Goal: Find specific page/section: Find specific page/section

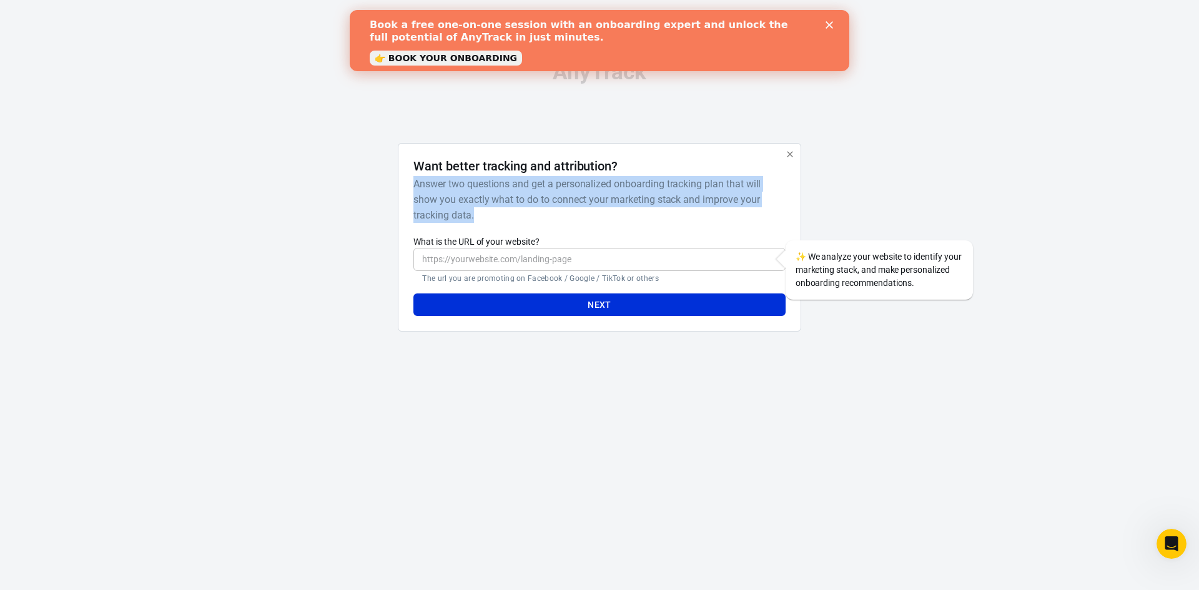
drag, startPoint x: 414, startPoint y: 183, endPoint x: 670, endPoint y: 212, distance: 257.6
click at [670, 212] on h6 "Answer two questions and get a personalized onboarding tracking plan that will …" at bounding box center [596, 199] width 366 height 47
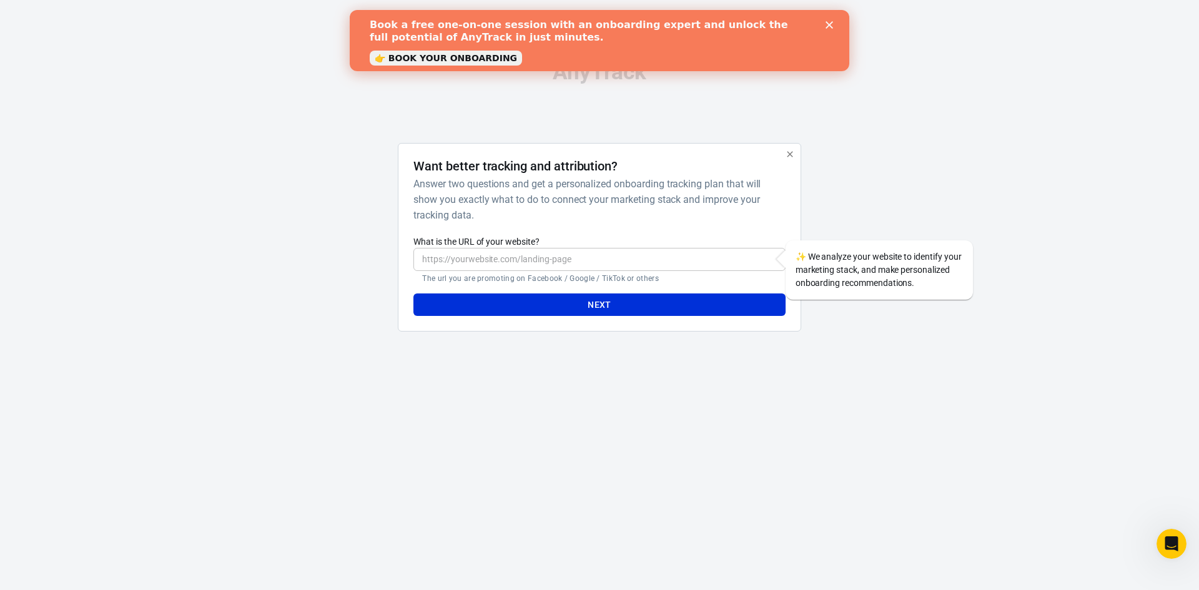
click at [651, 228] on div "Want better tracking and attribution? Answer two questions and get a personaliz…" at bounding box center [598, 238] width 371 height 158
drag, startPoint x: 425, startPoint y: 280, endPoint x: 647, endPoint y: 282, distance: 222.3
click at [647, 282] on p "The url you are promoting on Facebook / Google / TikTok or others" at bounding box center [599, 278] width 354 height 10
click at [651, 281] on p "The url you are promoting on Facebook / Google / TikTok or others" at bounding box center [599, 278] width 354 height 10
click at [822, 21] on div "Book a free one-on-one session with an onboarding expert and unlock the full po…" at bounding box center [600, 40] width 460 height 51
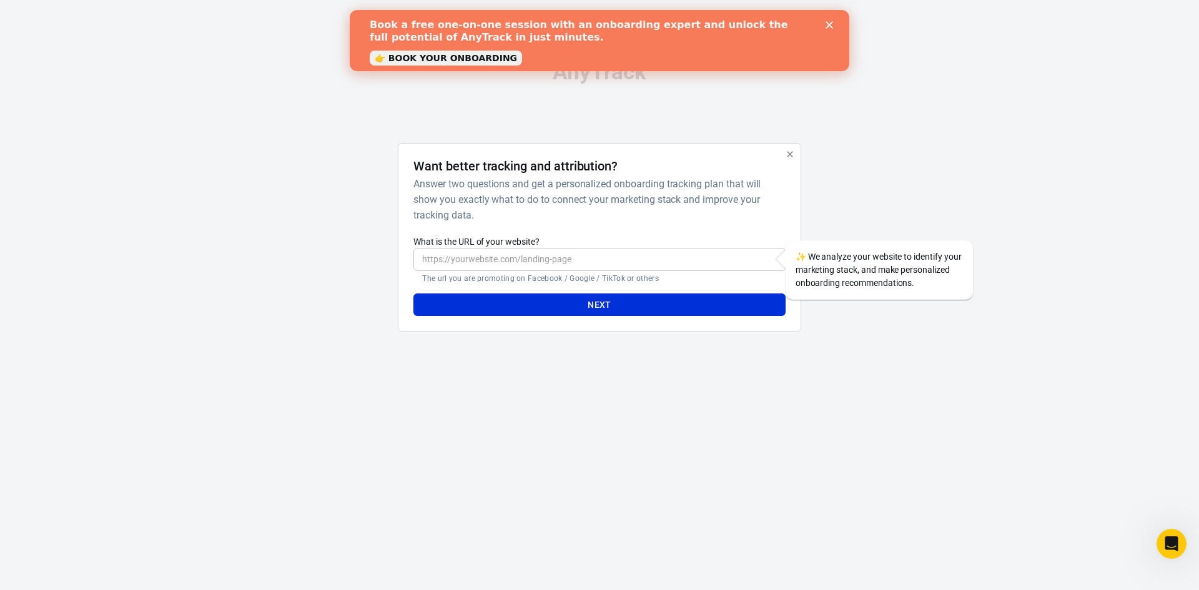
click at [828, 24] on polygon "Close" at bounding box center [828, 24] width 7 height 7
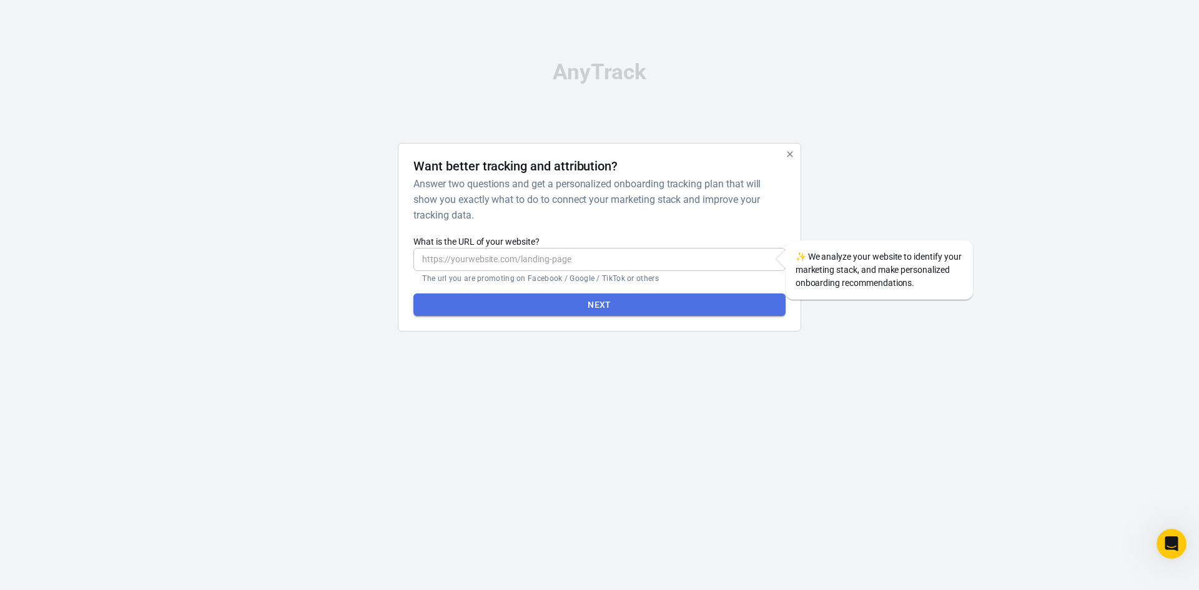
click at [704, 300] on button "Next" at bounding box center [598, 304] width 371 height 23
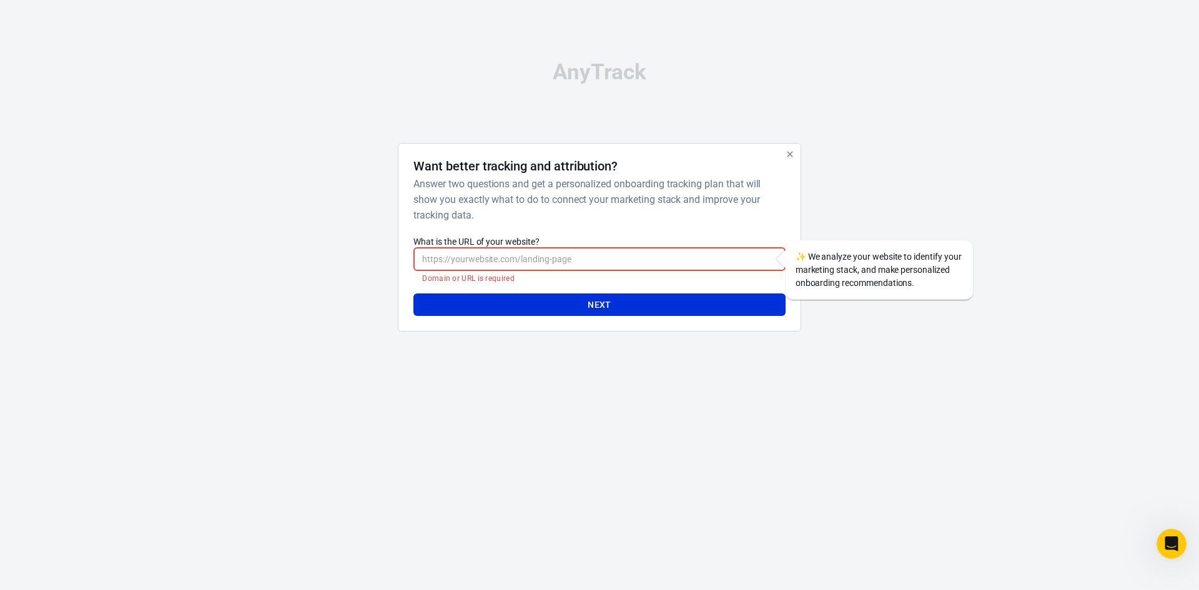
click at [788, 155] on icon "button" at bounding box center [790, 154] width 10 height 10
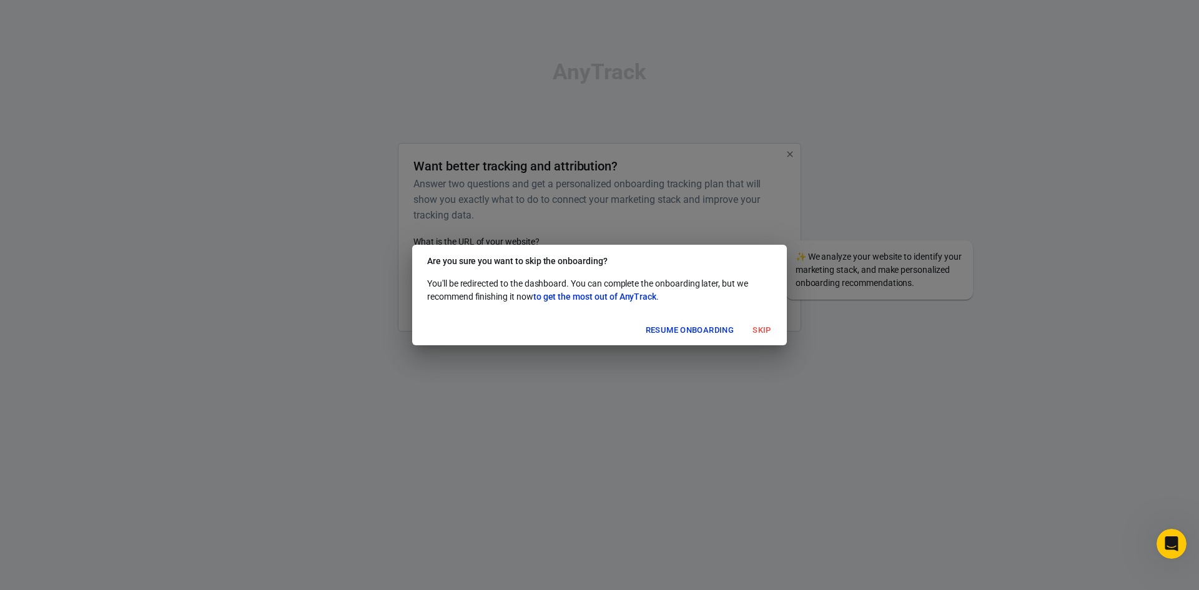
click at [754, 330] on button "Skip" at bounding box center [762, 330] width 40 height 19
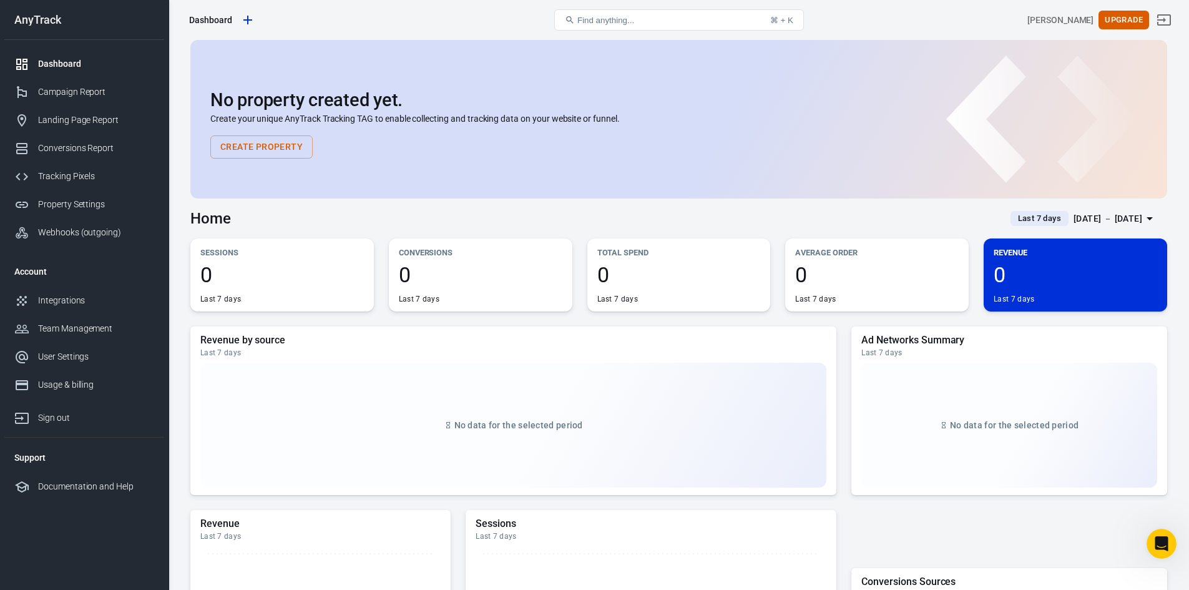
click at [634, 16] on span "Find anything..." at bounding box center [606, 20] width 57 height 9
click at [619, 22] on span "Find anything..." at bounding box center [606, 20] width 57 height 9
click at [553, 19] on div "Find anything... ⌘ + K" at bounding box center [679, 20] width 327 height 30
click at [589, 12] on button "Find anything... ⌘ + K" at bounding box center [679, 19] width 250 height 21
click at [634, 21] on span "Find anything..." at bounding box center [606, 20] width 57 height 9
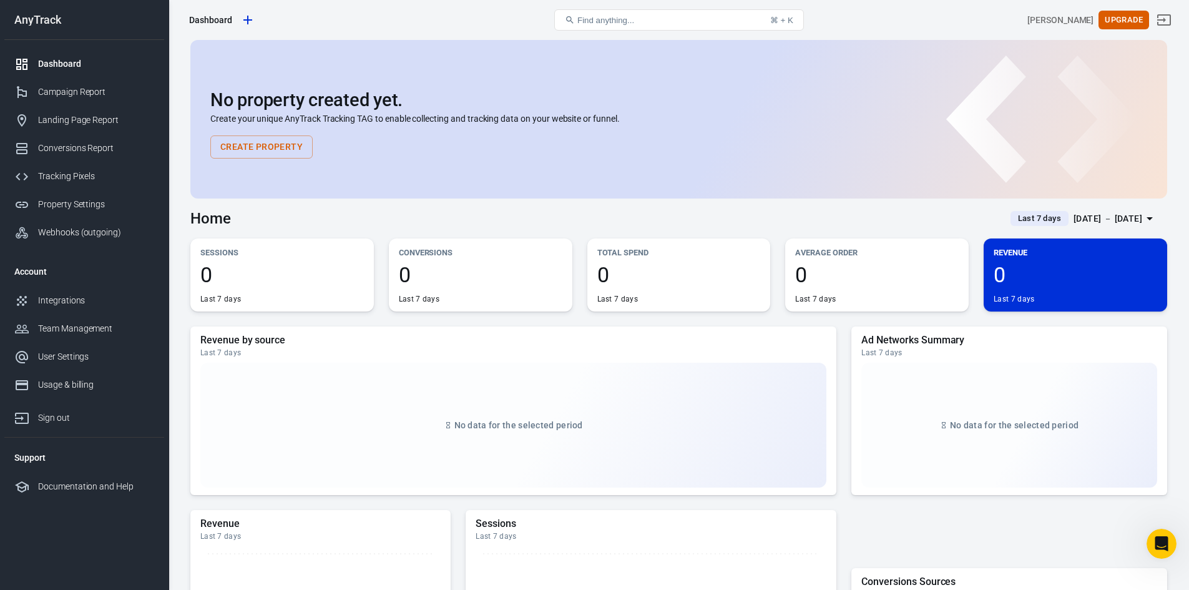
click at [590, 19] on span "Find anything..." at bounding box center [606, 20] width 57 height 9
drag, startPoint x: 667, startPoint y: 12, endPoint x: 639, endPoint y: 13, distance: 28.1
click at [639, 13] on button "Find anything... ⌘ + K" at bounding box center [679, 19] width 250 height 21
click at [889, 333] on div "Ad Networks Summary Last 7 days No data for the selected period" at bounding box center [1010, 411] width 316 height 169
drag, startPoint x: 796, startPoint y: 25, endPoint x: 788, endPoint y: 23, distance: 8.3
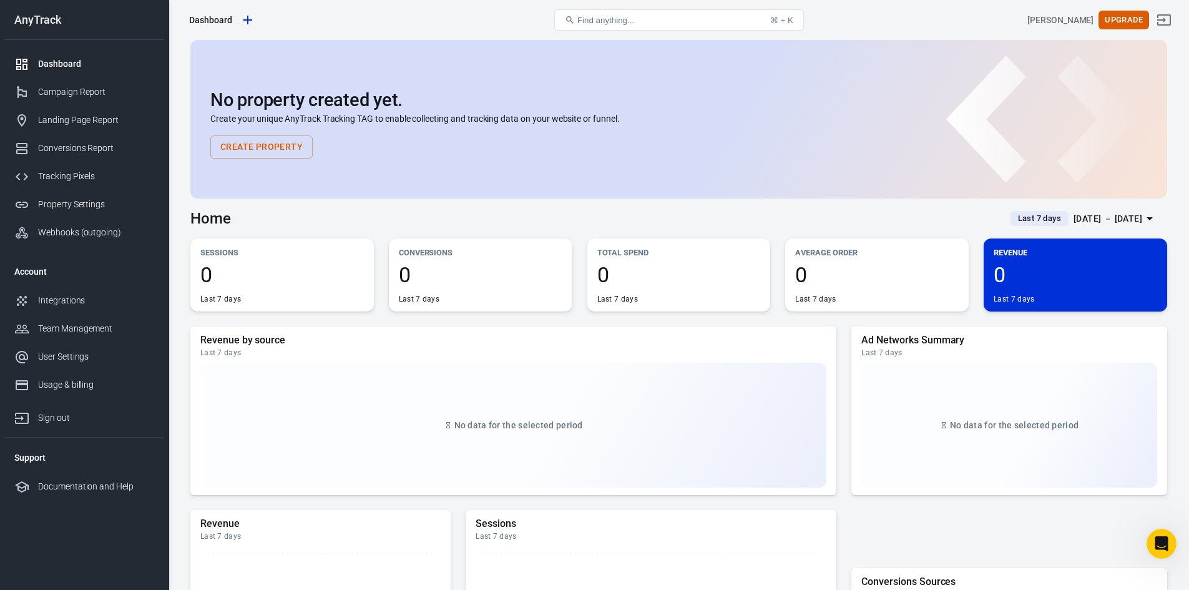
click at [788, 23] on div "⌘ + K" at bounding box center [781, 20] width 23 height 9
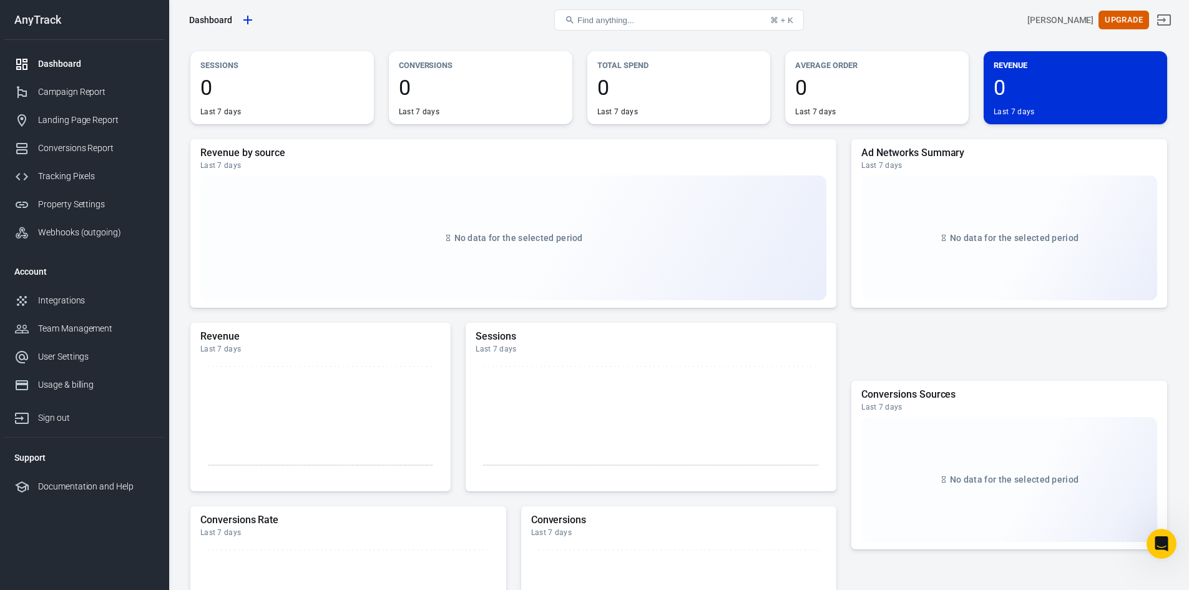
scroll to position [375, 0]
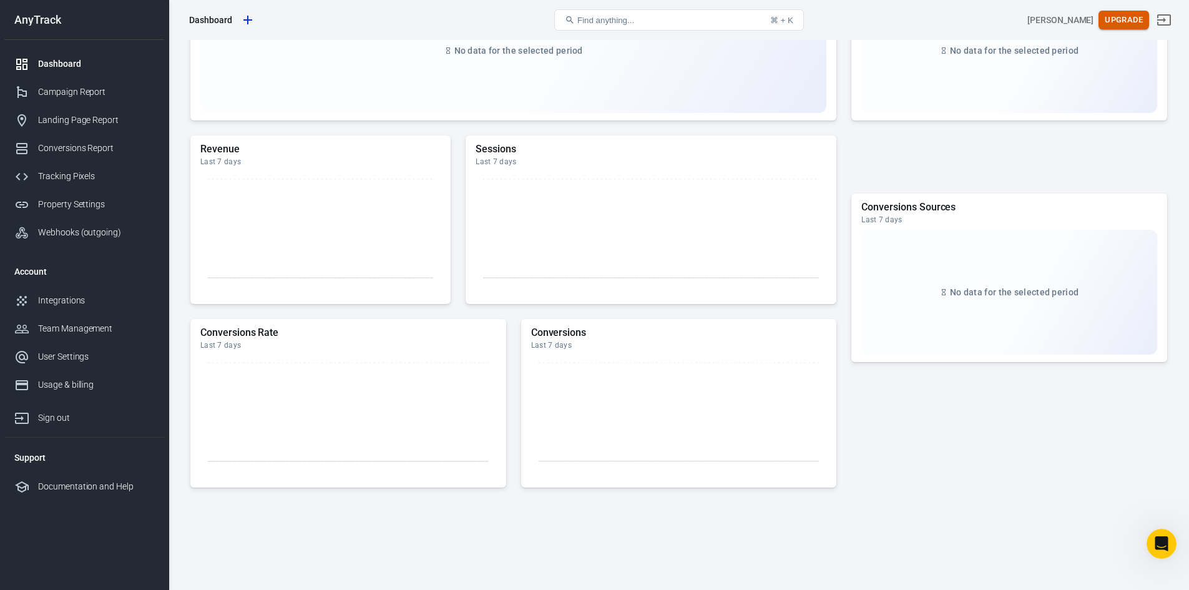
click at [1129, 25] on button "Upgrade" at bounding box center [1124, 20] width 51 height 19
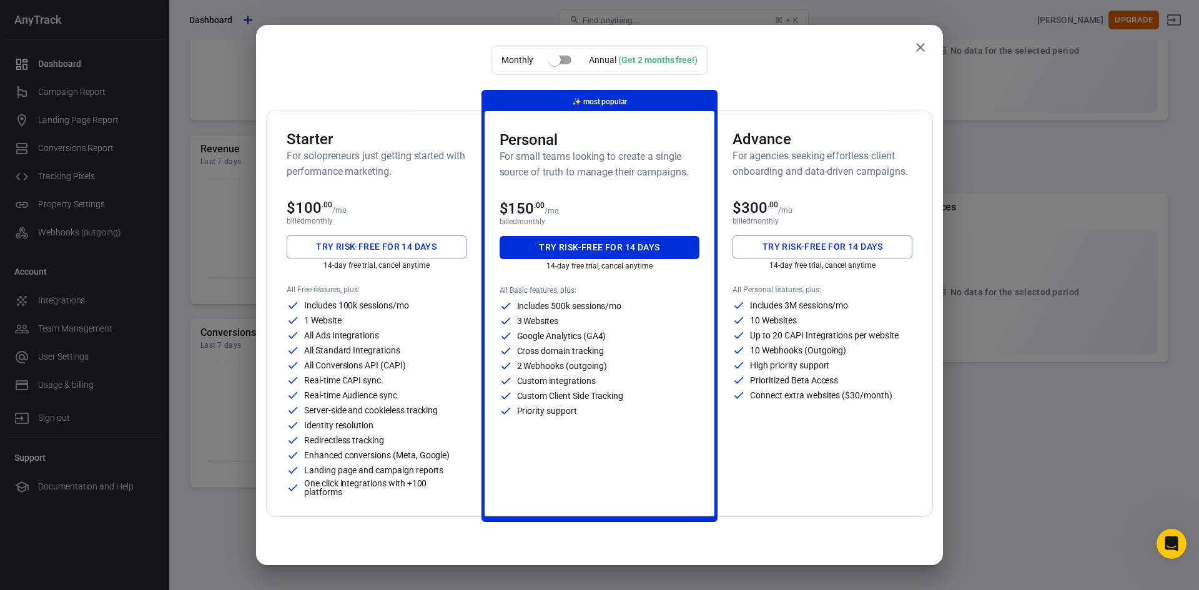
click at [913, 51] on icon "close" at bounding box center [920, 47] width 15 height 15
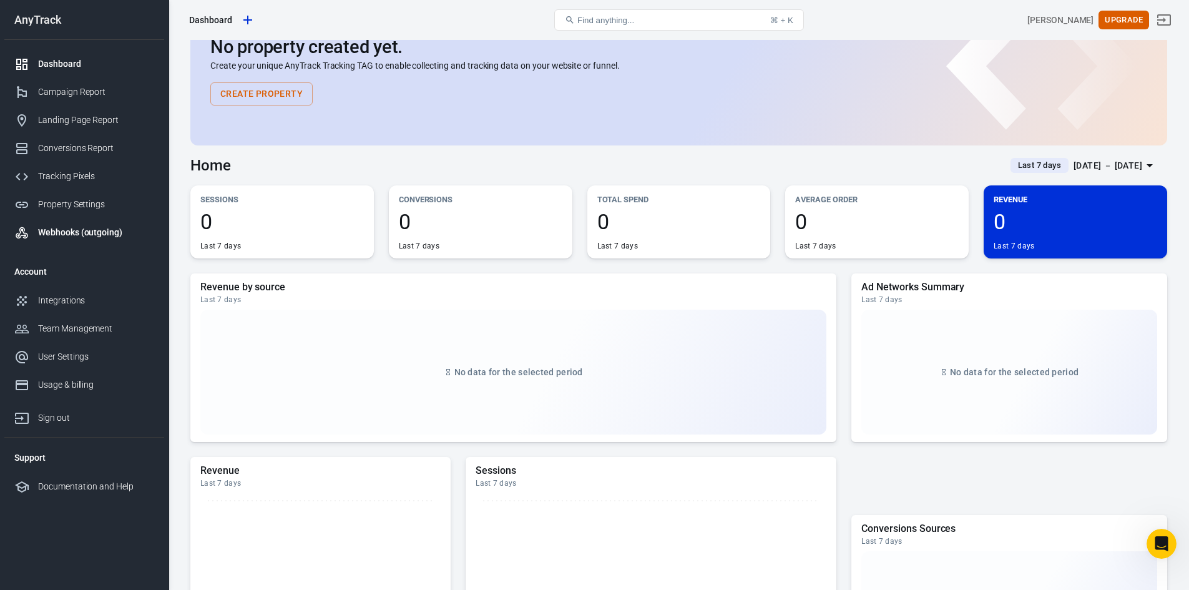
scroll to position [0, 0]
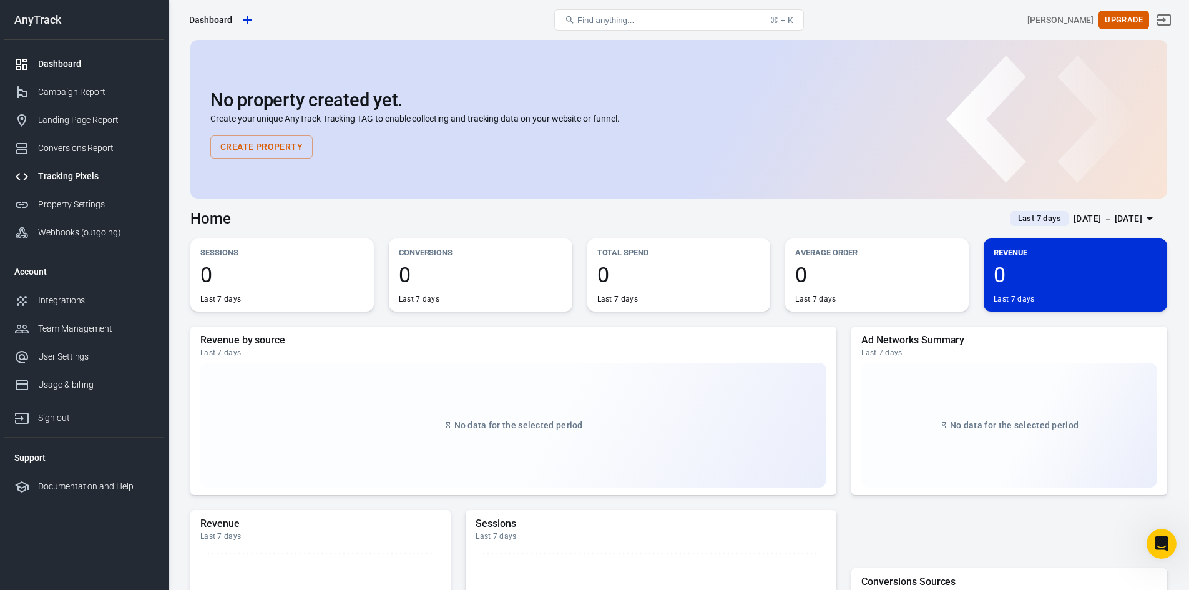
click at [65, 180] on div "Tracking Pixels" at bounding box center [96, 176] width 116 height 13
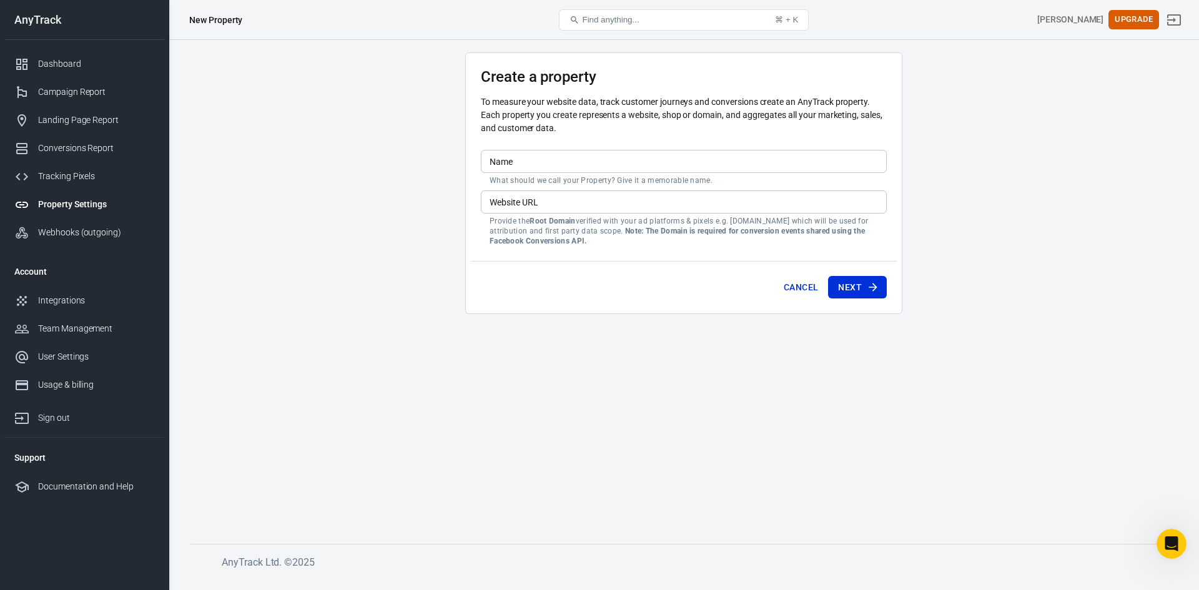
click at [72, 200] on div "Property Settings" at bounding box center [96, 204] width 116 height 13
click at [71, 228] on div "Webhooks (outgoing)" at bounding box center [96, 232] width 116 height 13
click at [67, 305] on div "Integrations" at bounding box center [96, 300] width 116 height 13
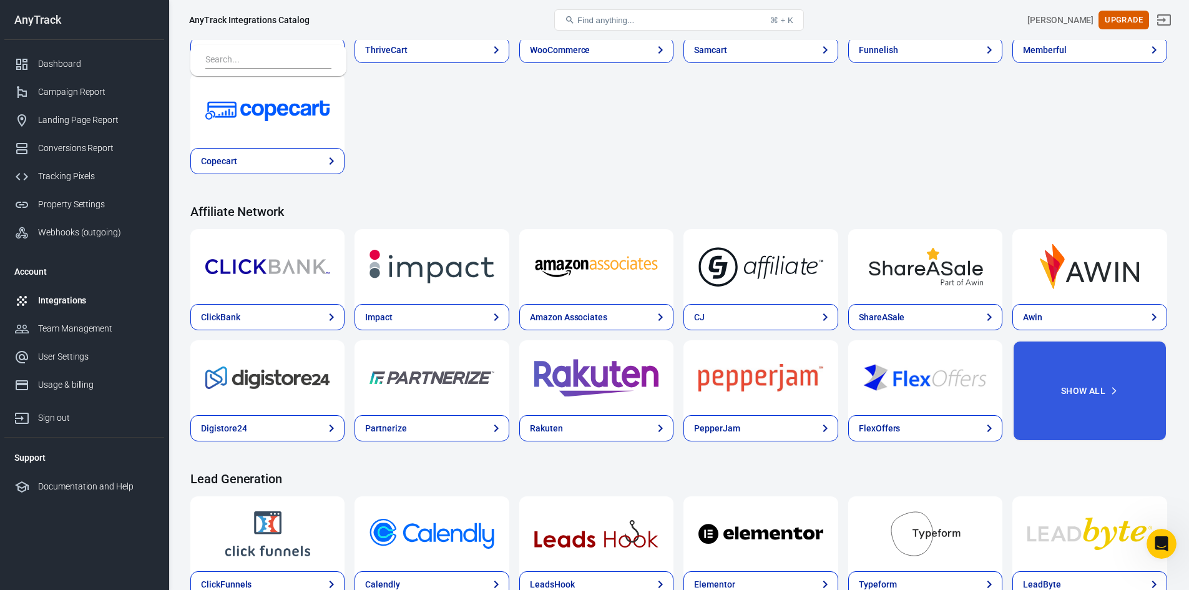
scroll to position [62, 0]
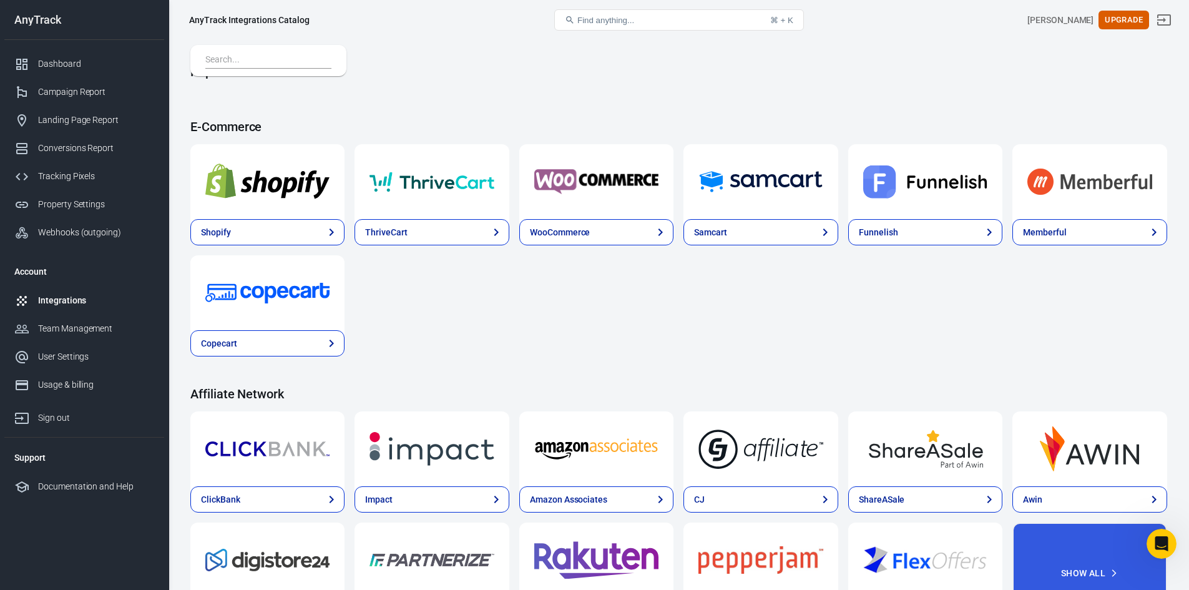
click at [640, 22] on button "Find anything... ⌘ + K" at bounding box center [679, 19] width 250 height 21
drag, startPoint x: 230, startPoint y: 43, endPoint x: 230, endPoint y: 54, distance: 10.6
click at [230, 54] on input "text" at bounding box center [265, 60] width 121 height 16
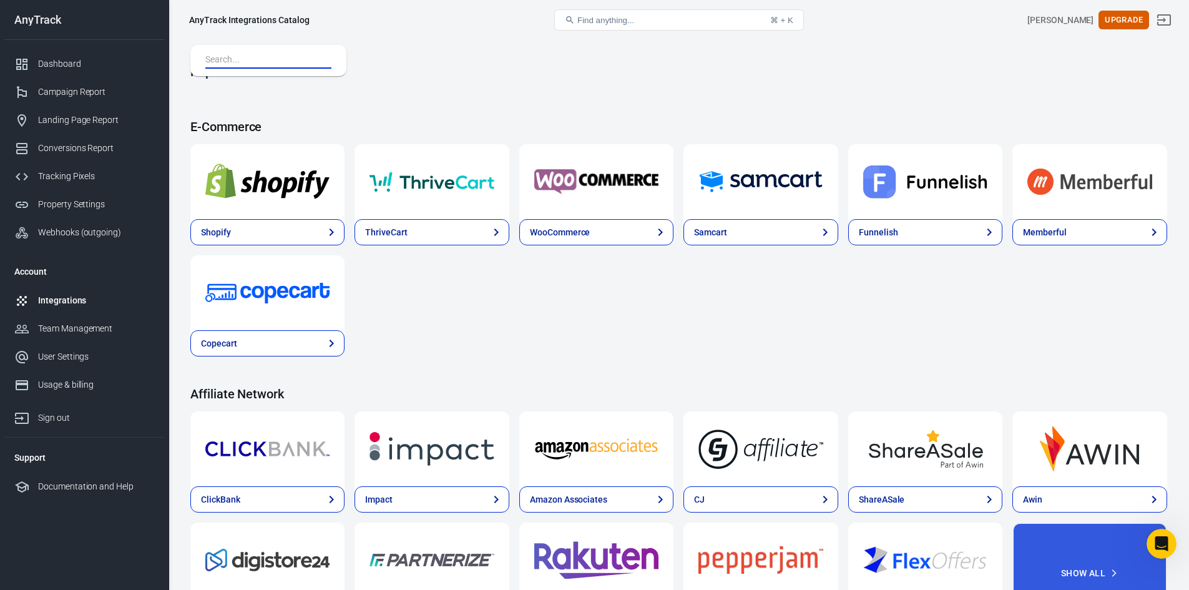
type input "s"
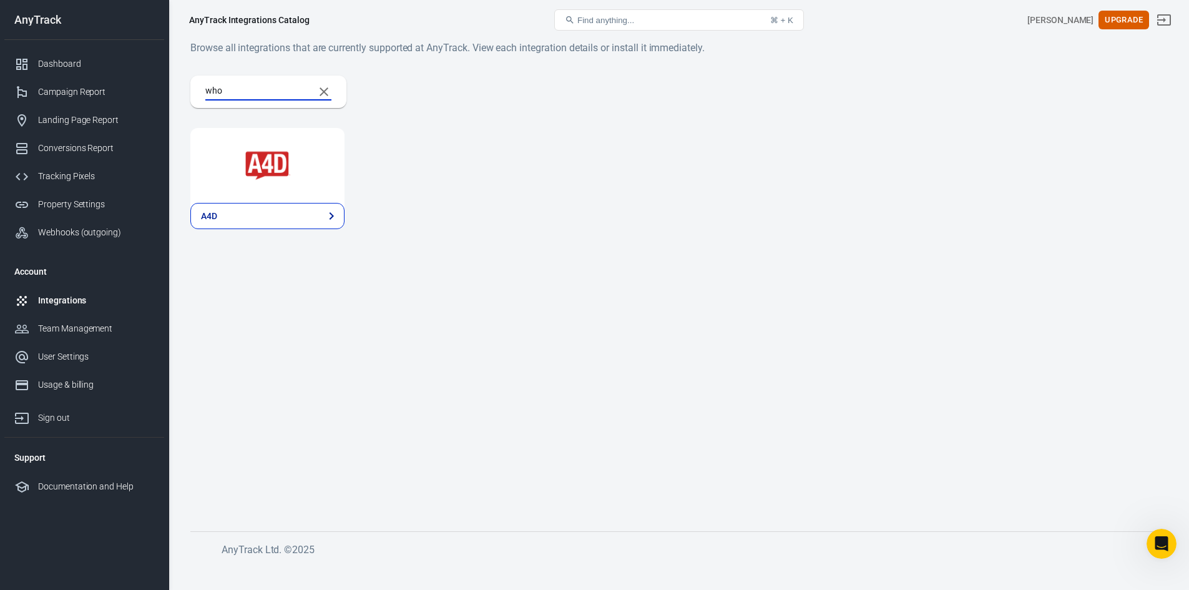
scroll to position [0, 0]
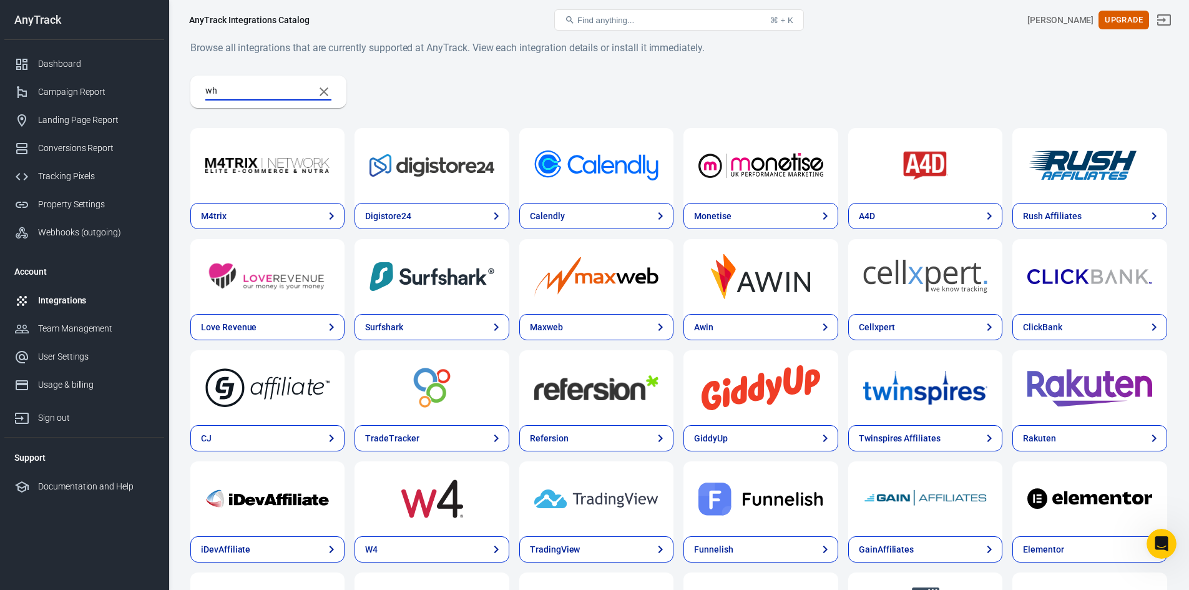
type input "w"
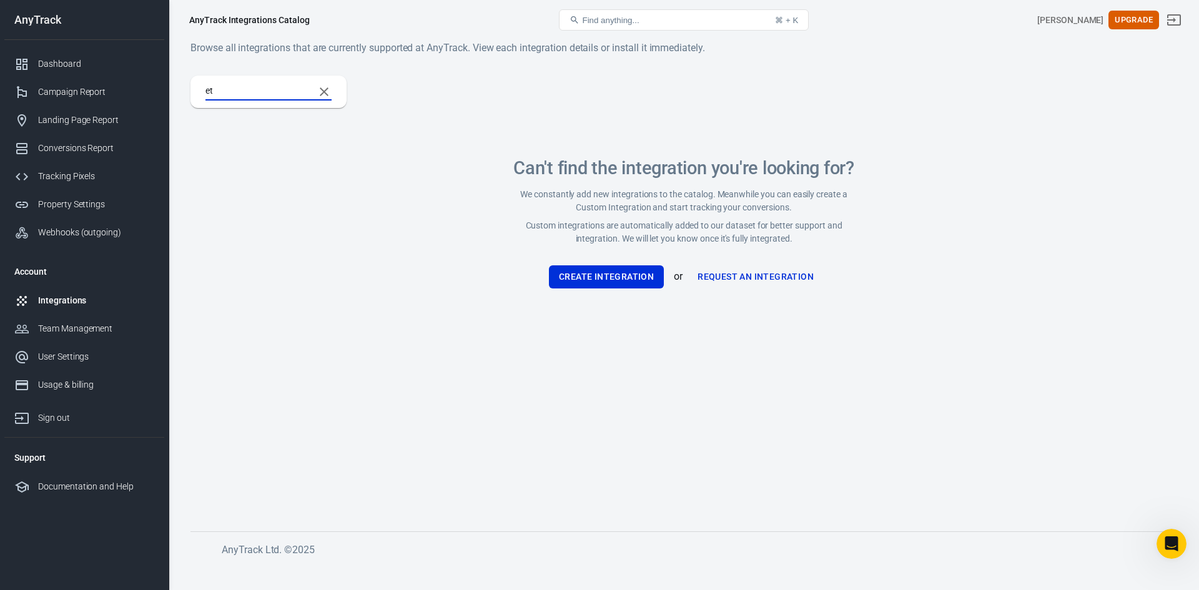
type input "e"
